Goal: Transaction & Acquisition: Book appointment/travel/reservation

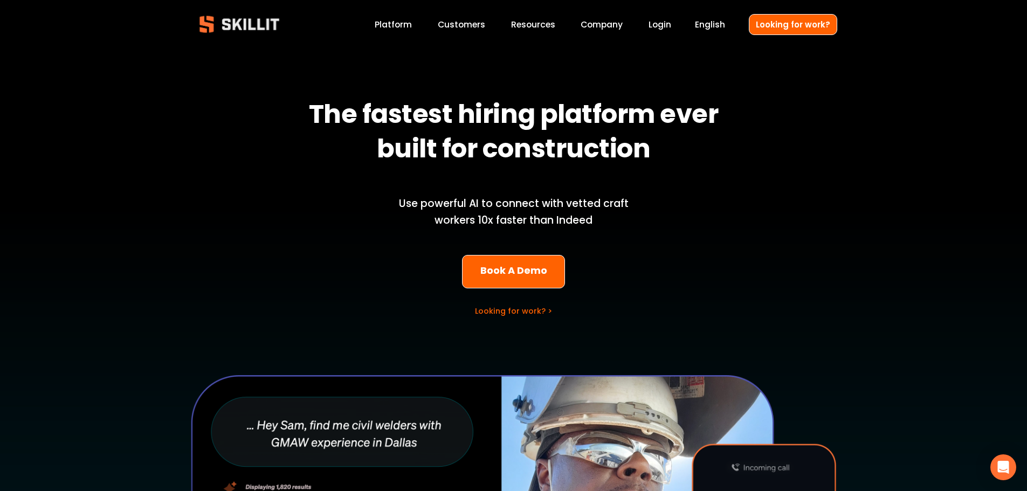
click at [452, 26] on link "Customers" at bounding box center [461, 24] width 47 height 15
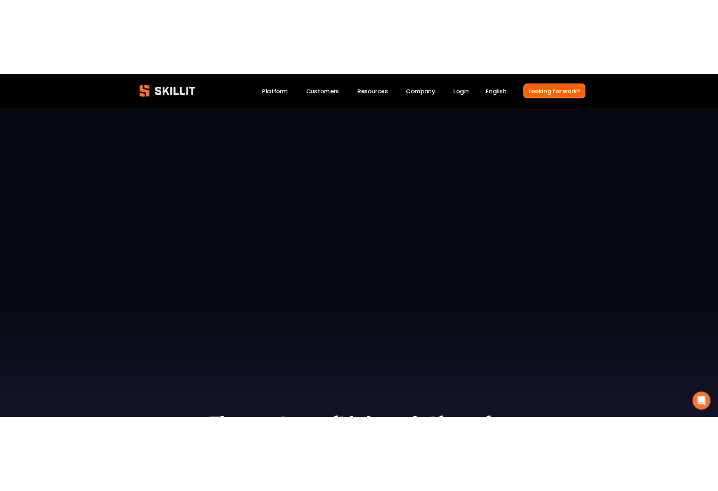
scroll to position [108, 0]
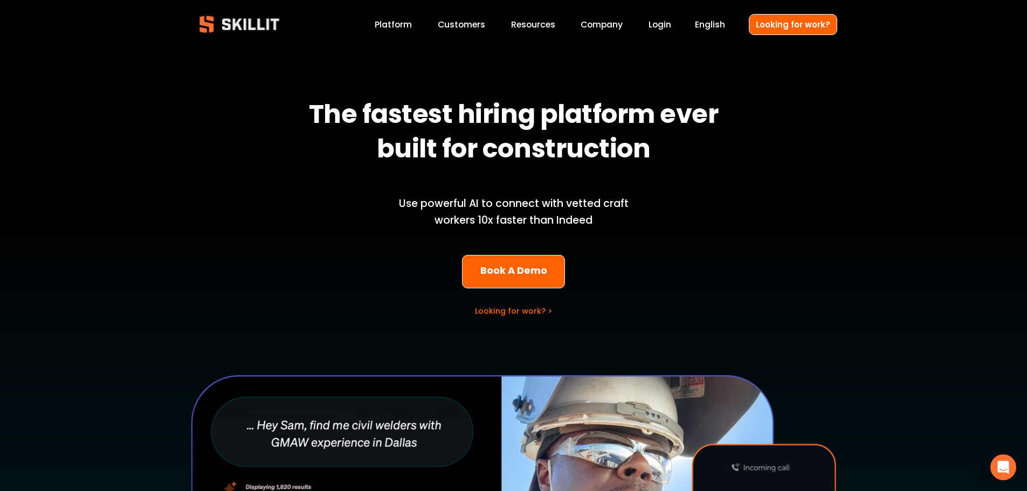
click at [535, 267] on link "Book A Demo" at bounding box center [513, 272] width 103 height 34
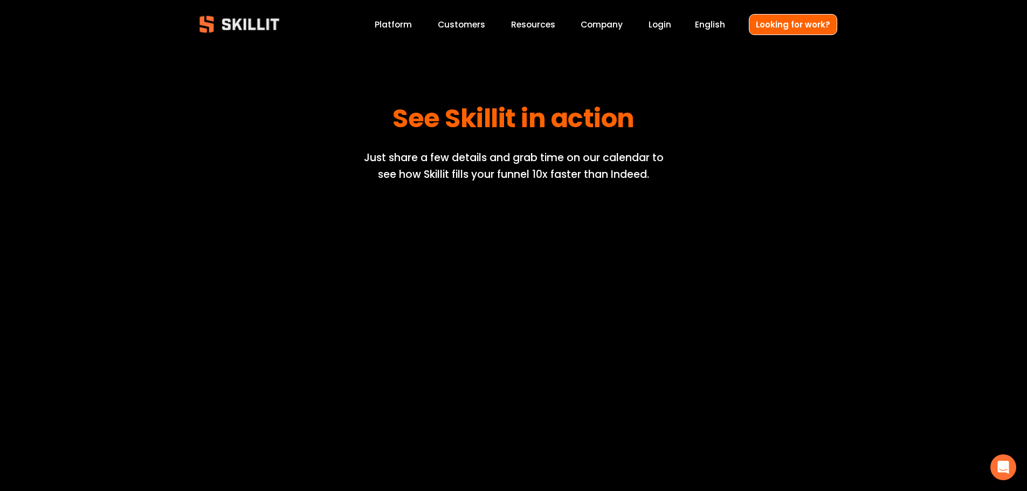
drag, startPoint x: 730, startPoint y: 205, endPoint x: 855, endPoint y: 144, distance: 138.6
